Goal: Information Seeking & Learning: Learn about a topic

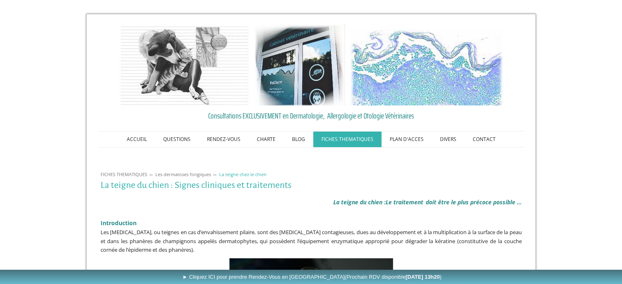
click at [164, 100] on img at bounding box center [311, 65] width 392 height 82
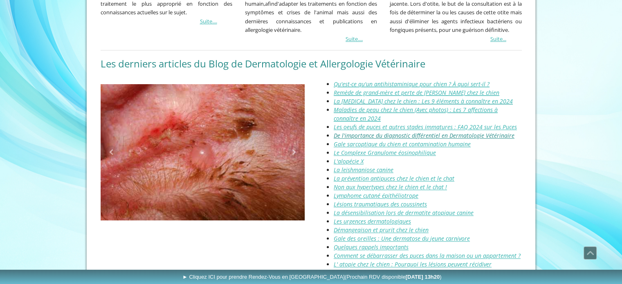
scroll to position [853, 0]
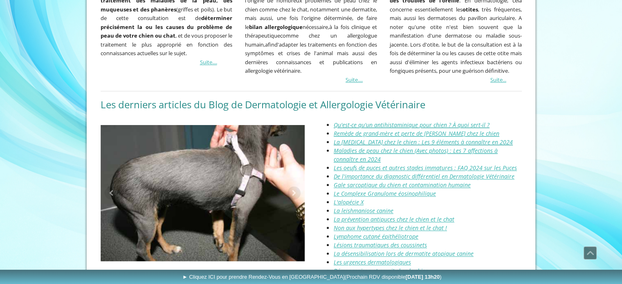
click at [355, 121] on span "Qu'est-ce qu'un antihistaminique pour chien ? À quoi sert-il ?" at bounding box center [412, 125] width 156 height 8
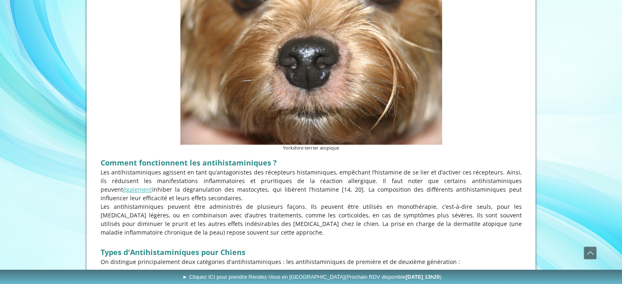
scroll to position [368, 0]
